Goal: Task Accomplishment & Management: Manage account settings

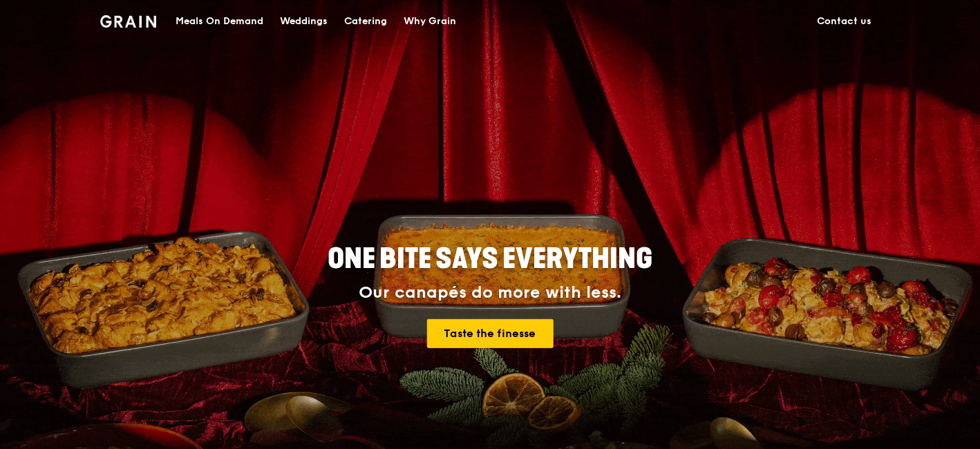
click at [134, 22] on img at bounding box center [128, 21] width 56 height 12
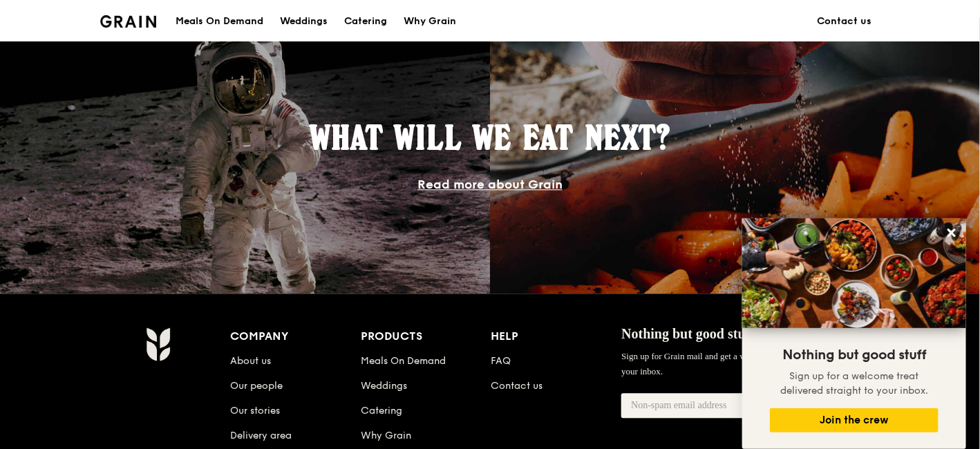
scroll to position [1333, 0]
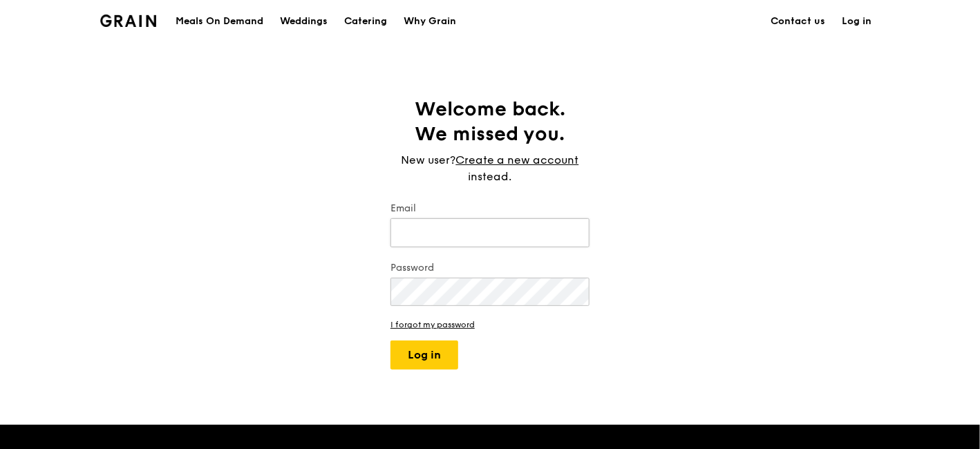
click at [507, 226] on input "Email" at bounding box center [489, 232] width 199 height 29
click at [714, 231] on div "Welcome back. We missed you. New user? Create a new account instead. Email Pass…" at bounding box center [490, 233] width 980 height 273
click at [481, 229] on input "Email" at bounding box center [489, 232] width 199 height 29
